Goal: Task Accomplishment & Management: Manage account settings

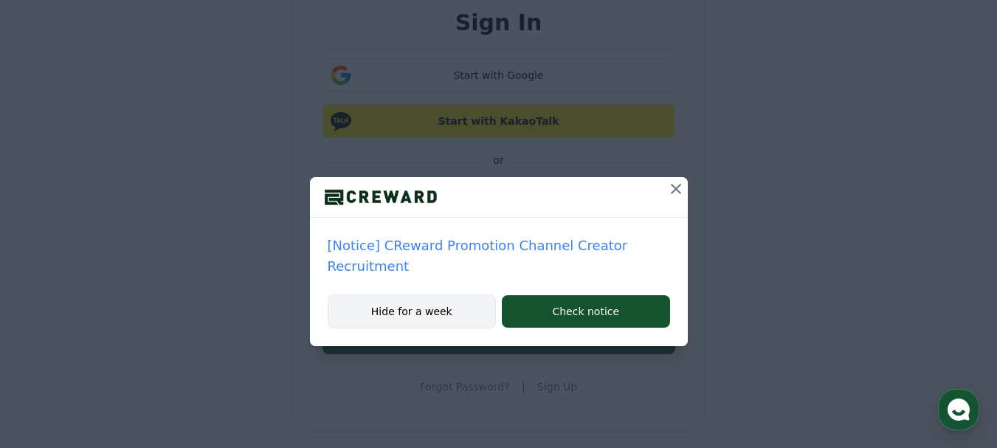
type input "**********"
click at [427, 295] on button "Hide for a week" at bounding box center [412, 312] width 169 height 34
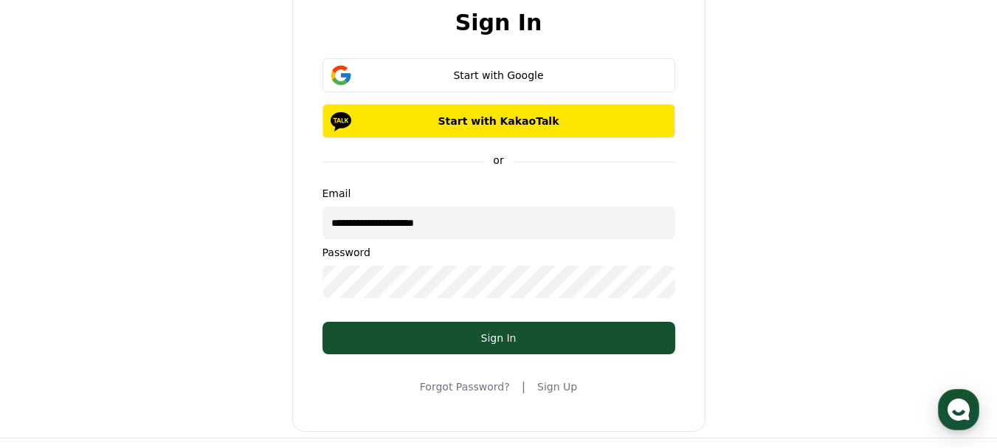
drag, startPoint x: 497, startPoint y: 333, endPoint x: 560, endPoint y: 253, distance: 101.9
click at [497, 333] on div "Sign In" at bounding box center [499, 338] width 294 height 15
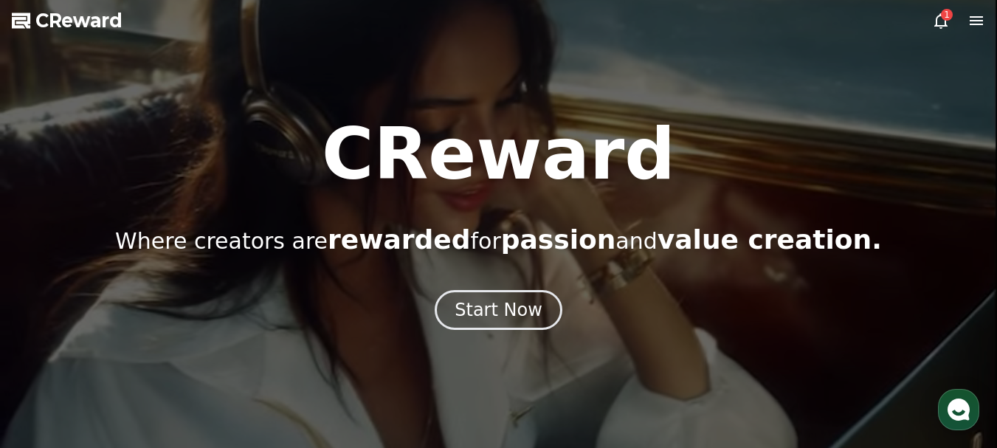
click at [941, 13] on div "1" at bounding box center [947, 15] width 12 height 12
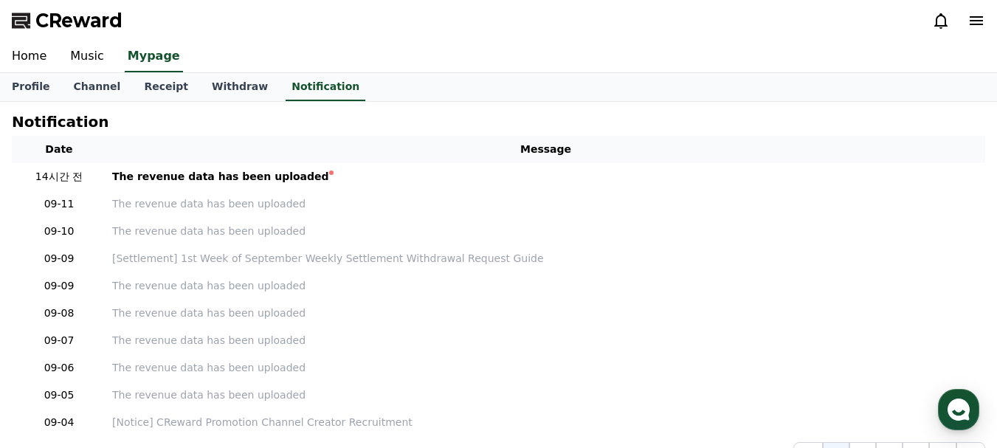
click at [971, 21] on icon at bounding box center [976, 20] width 13 height 9
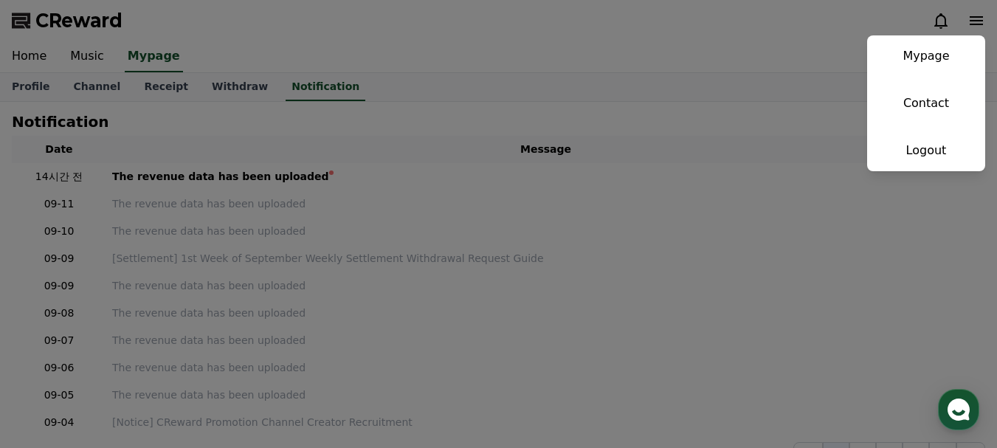
click at [370, 4] on button "close" at bounding box center [498, 224] width 997 height 448
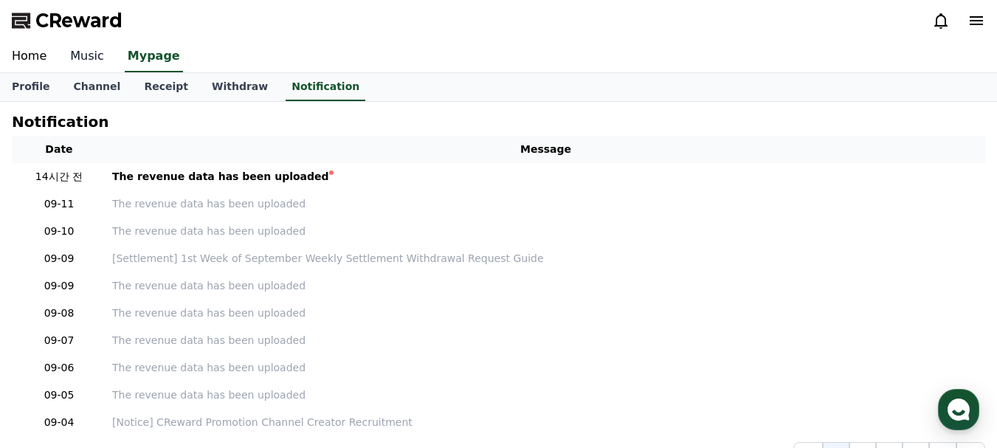
click at [90, 57] on link "Music" at bounding box center [87, 56] width 58 height 31
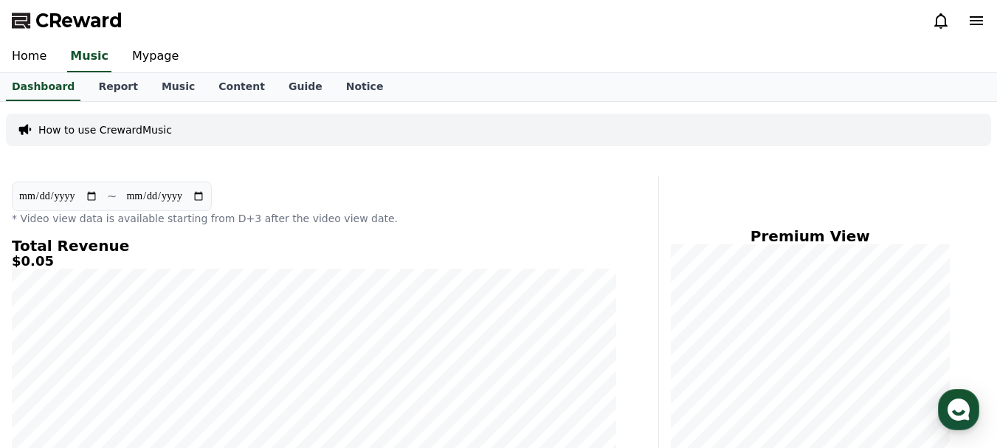
click at [968, 11] on div at bounding box center [958, 21] width 53 height 24
click at [979, 18] on icon at bounding box center [977, 21] width 18 height 18
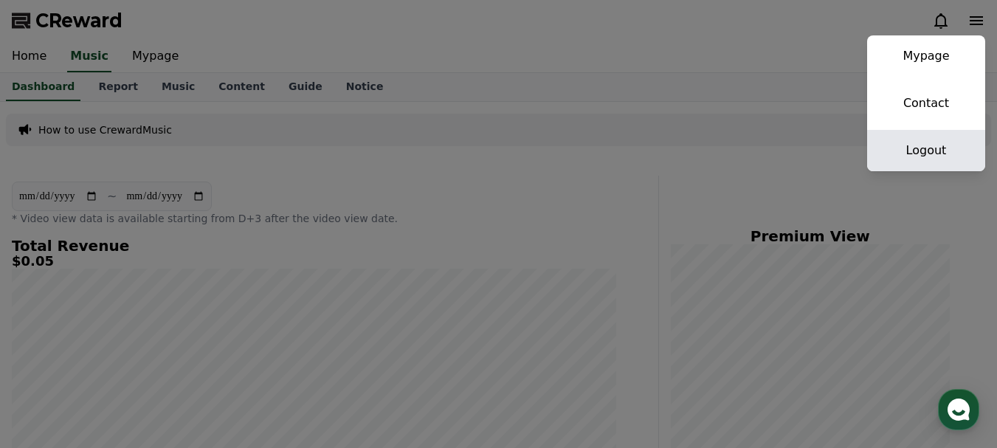
click at [928, 163] on link "Logout" at bounding box center [926, 150] width 118 height 41
